Goal: Transaction & Acquisition: Download file/media

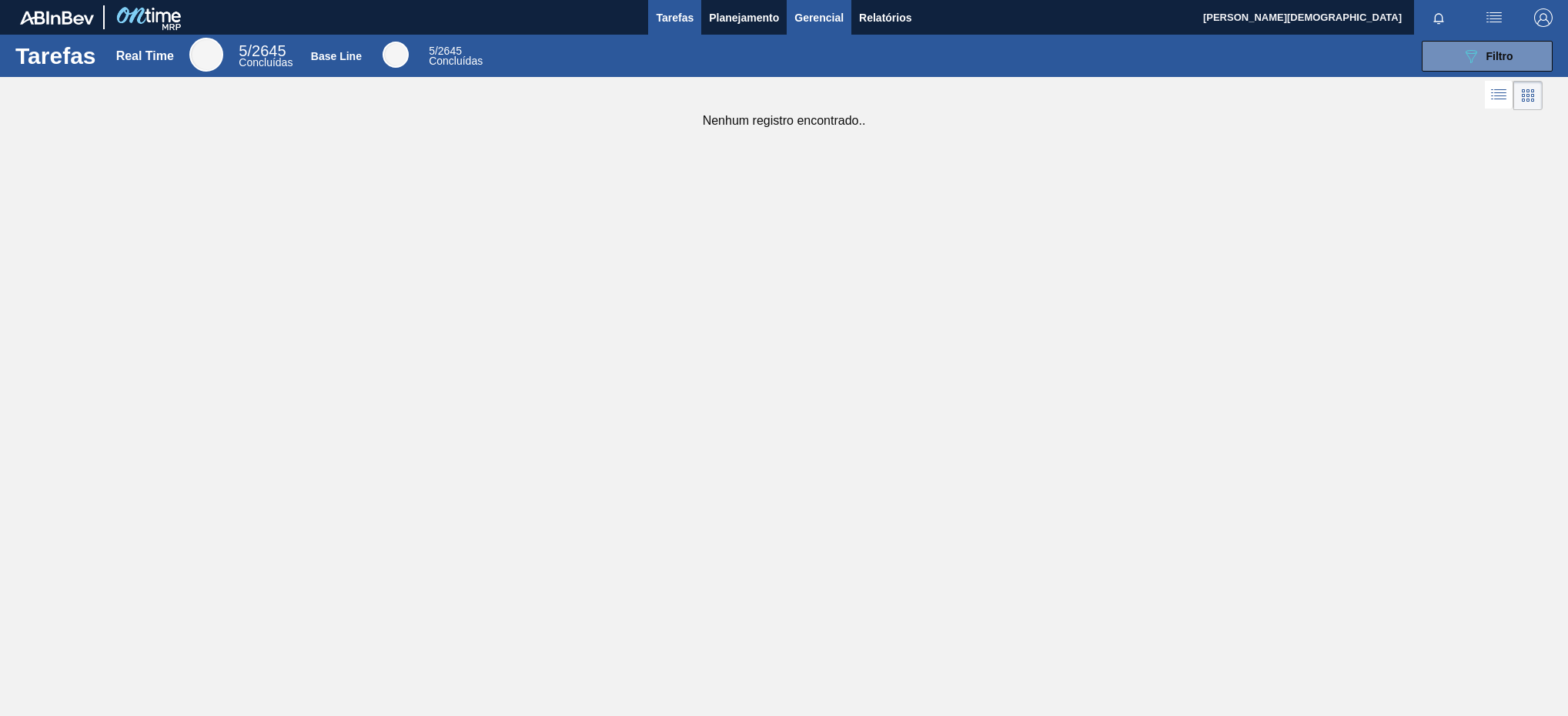
click at [825, 31] on button "Gerencial" at bounding box center [818, 17] width 64 height 34
click at [874, 18] on div at bounding box center [784, 358] width 1568 height 716
click at [892, 17] on span "Relatórios" at bounding box center [885, 18] width 52 height 18
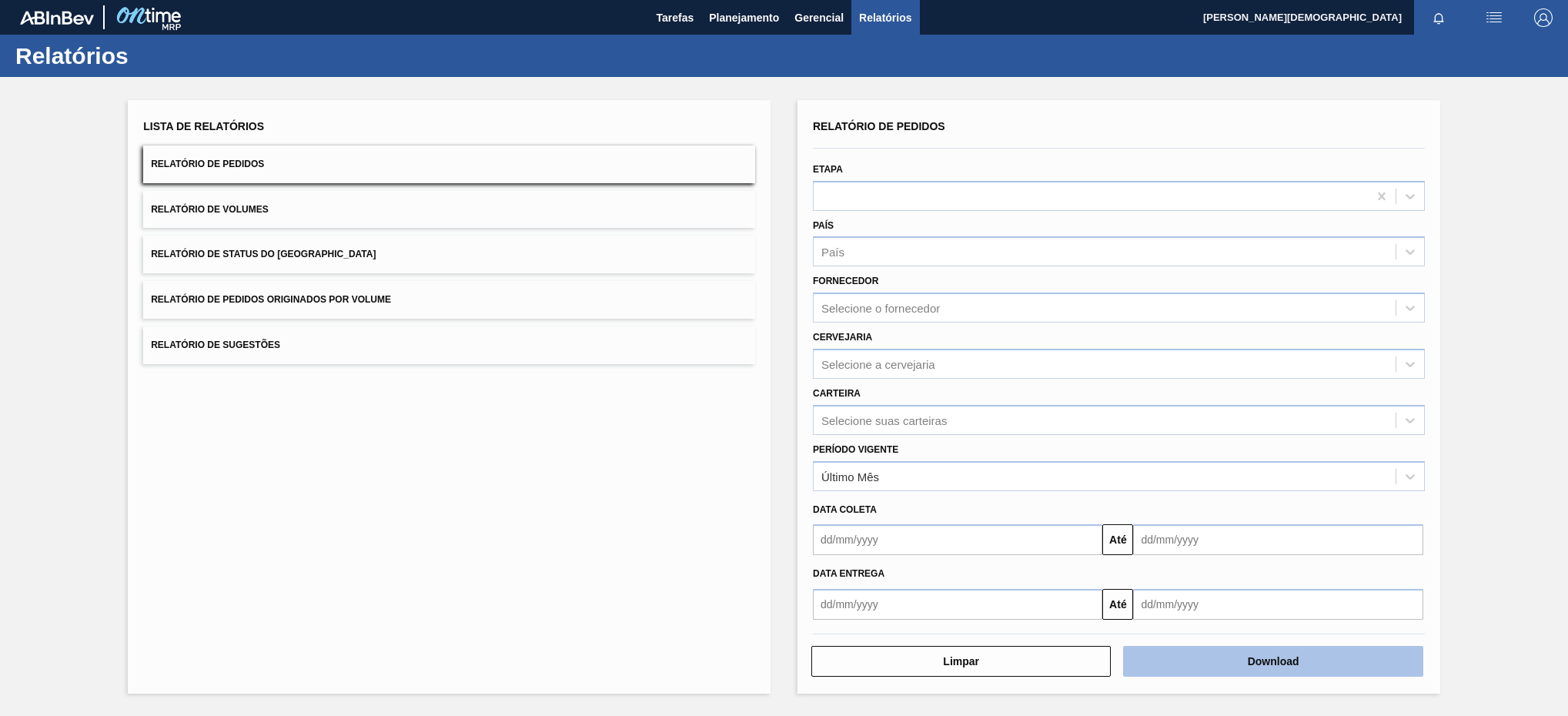
click at [1322, 667] on button "Download" at bounding box center [1272, 661] width 299 height 31
